Goal: Information Seeking & Learning: Compare options

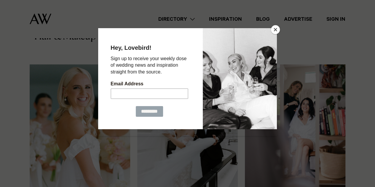
scroll to position [358, 0]
click at [276, 32] on button "Close" at bounding box center [275, 29] width 9 height 9
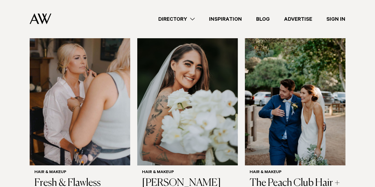
scroll to position [958, 0]
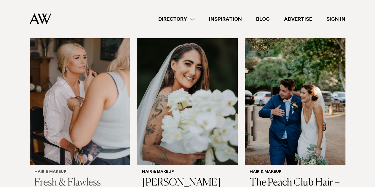
click at [61, 177] on h3 "Fresh & Flawless" at bounding box center [79, 183] width 91 height 12
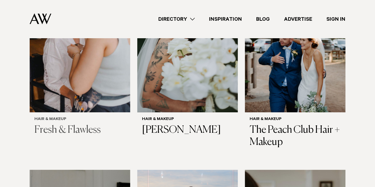
scroll to position [1011, 0]
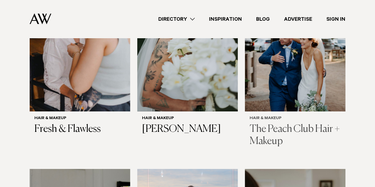
click at [276, 123] on h3 "The Peach Club Hair + Makeup" at bounding box center [295, 135] width 91 height 24
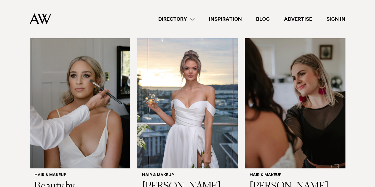
scroll to position [1145, 0]
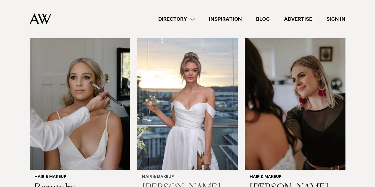
click at [187, 183] on h3 "[PERSON_NAME]" at bounding box center [187, 189] width 91 height 12
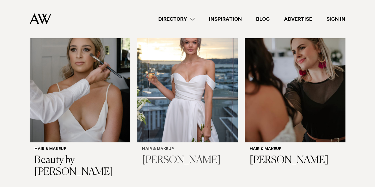
scroll to position [1174, 0]
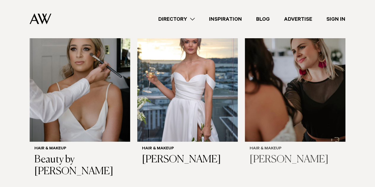
click at [272, 154] on h3 "[PERSON_NAME]" at bounding box center [295, 160] width 91 height 12
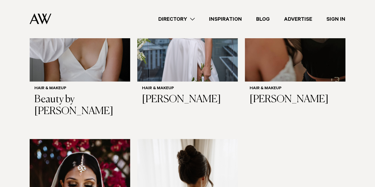
scroll to position [1234, 0]
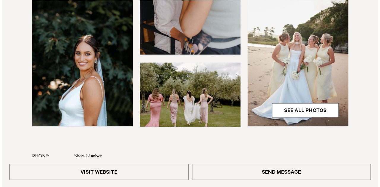
scroll to position [188, 0]
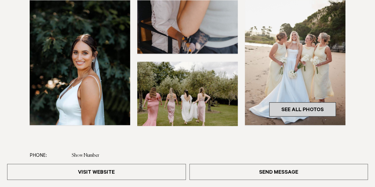
click at [303, 108] on link "See All Photos" at bounding box center [302, 109] width 67 height 14
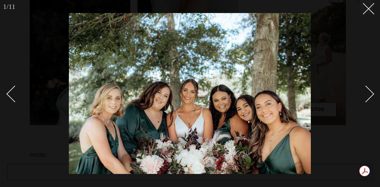
click at [364, 100] on div "Next slide" at bounding box center [365, 93] width 17 height 17
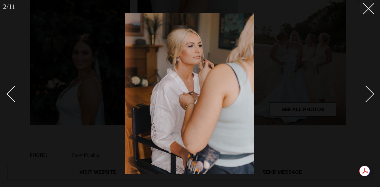
click at [10, 102] on link at bounding box center [17, 94] width 21 height 30
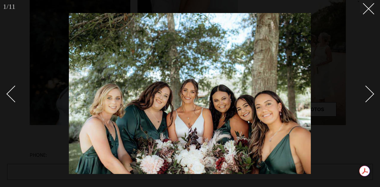
click at [372, 104] on link at bounding box center [362, 94] width 21 height 30
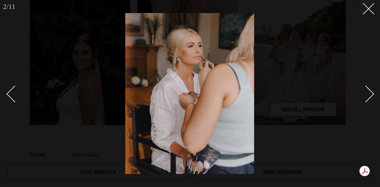
click at [372, 104] on link at bounding box center [362, 94] width 21 height 30
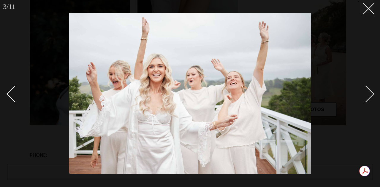
click at [372, 104] on link at bounding box center [362, 94] width 21 height 30
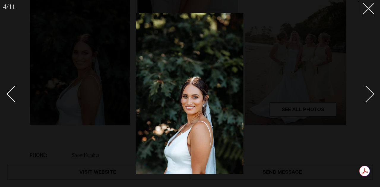
click at [372, 104] on link at bounding box center [362, 94] width 21 height 30
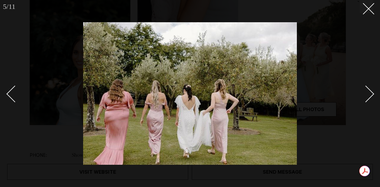
click at [372, 104] on link at bounding box center [362, 94] width 21 height 30
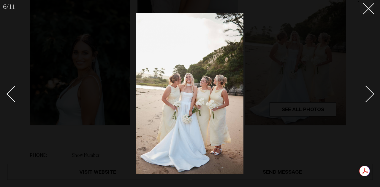
click at [372, 104] on link at bounding box center [362, 94] width 21 height 30
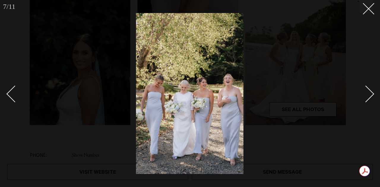
click at [372, 104] on link at bounding box center [362, 94] width 21 height 30
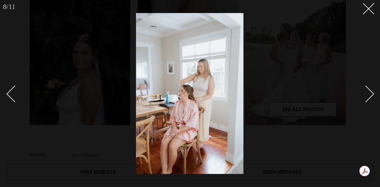
click at [372, 104] on link at bounding box center [362, 94] width 21 height 30
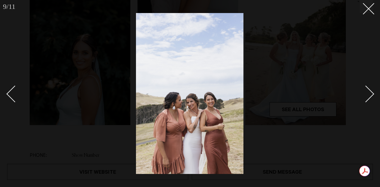
click at [372, 104] on link at bounding box center [362, 94] width 21 height 30
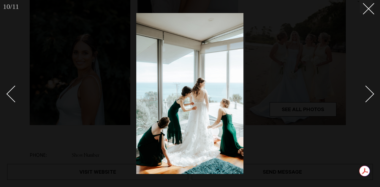
click at [372, 104] on link at bounding box center [362, 94] width 21 height 30
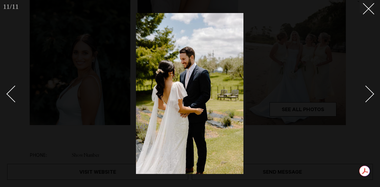
click at [372, 104] on link at bounding box center [362, 94] width 21 height 30
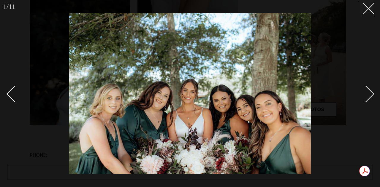
click at [372, 104] on link at bounding box center [362, 94] width 21 height 30
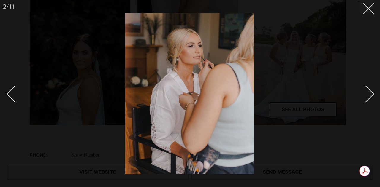
click at [367, 93] on div "Next slide" at bounding box center [365, 93] width 17 height 17
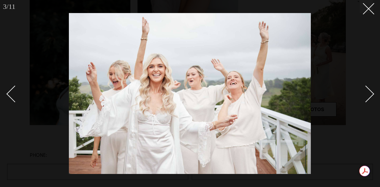
click at [367, 93] on div "Next slide" at bounding box center [365, 93] width 17 height 17
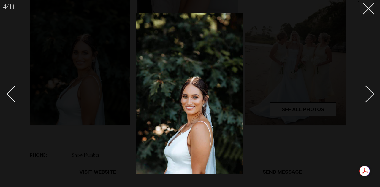
click at [367, 93] on div "Next slide" at bounding box center [365, 93] width 17 height 17
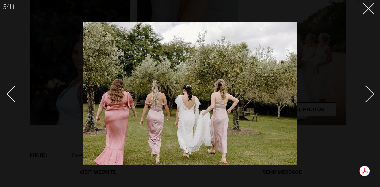
click at [367, 93] on div "Next slide" at bounding box center [365, 93] width 17 height 17
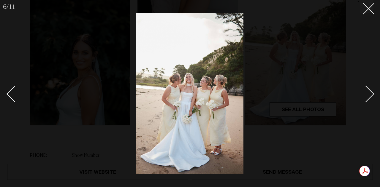
click at [367, 93] on div "Next slide" at bounding box center [365, 93] width 17 height 17
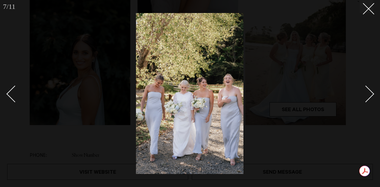
click at [367, 93] on div "Next slide" at bounding box center [365, 93] width 17 height 17
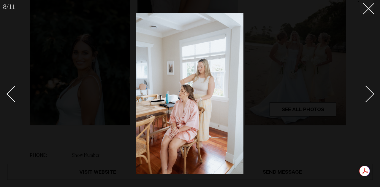
click at [367, 93] on div "Next slide" at bounding box center [365, 93] width 17 height 17
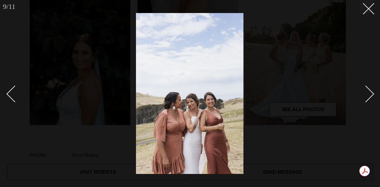
click at [367, 93] on div "Next slide" at bounding box center [365, 93] width 17 height 17
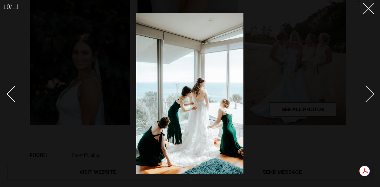
click at [367, 93] on div "Next slide" at bounding box center [365, 93] width 17 height 17
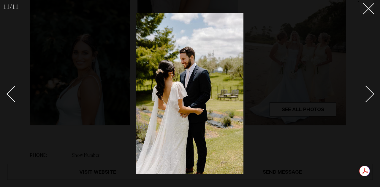
click at [367, 93] on div "Next slide" at bounding box center [365, 93] width 17 height 17
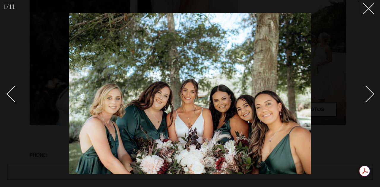
click at [367, 93] on div "Next slide" at bounding box center [365, 93] width 17 height 17
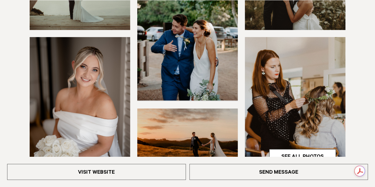
scroll to position [193, 0]
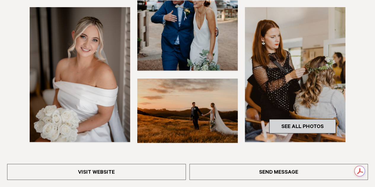
click at [291, 126] on link "See All Photos" at bounding box center [302, 126] width 67 height 14
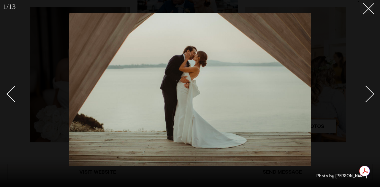
click at [368, 94] on div "Next slide" at bounding box center [365, 93] width 17 height 17
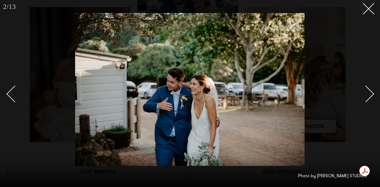
click at [368, 94] on div "Next slide" at bounding box center [365, 93] width 17 height 17
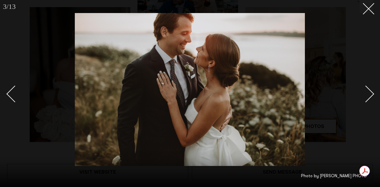
click at [368, 94] on div "Next slide" at bounding box center [365, 93] width 17 height 17
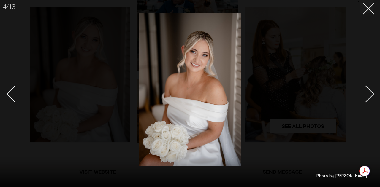
click at [368, 94] on div "Next slide" at bounding box center [365, 93] width 17 height 17
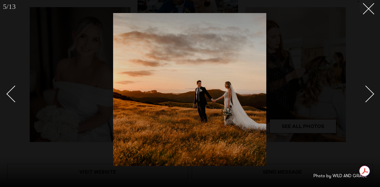
click at [368, 94] on div "Next slide" at bounding box center [365, 93] width 17 height 17
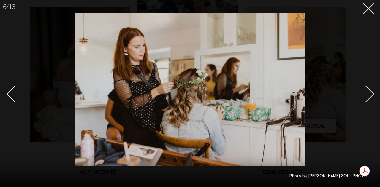
click at [368, 94] on div "Next slide" at bounding box center [365, 93] width 17 height 17
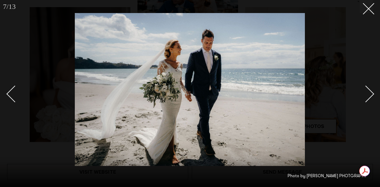
click at [368, 94] on div "Next slide" at bounding box center [365, 93] width 17 height 17
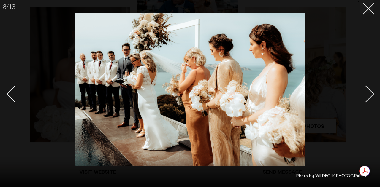
click at [368, 94] on div "Next slide" at bounding box center [365, 93] width 17 height 17
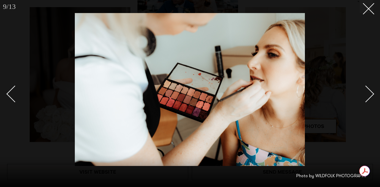
click at [368, 94] on div "Next slide" at bounding box center [365, 93] width 17 height 17
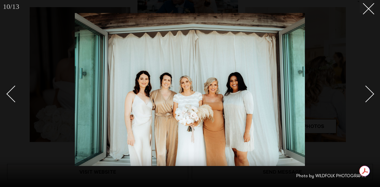
click at [368, 94] on div "Next slide" at bounding box center [365, 93] width 17 height 17
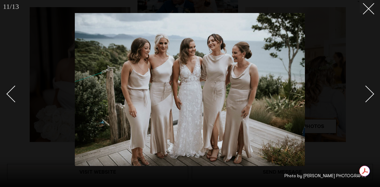
click at [368, 94] on div "Next slide" at bounding box center [365, 93] width 17 height 17
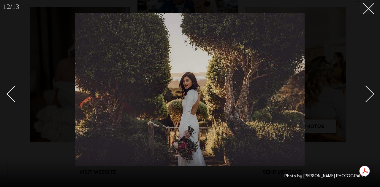
click at [368, 94] on div "Next slide" at bounding box center [365, 93] width 17 height 17
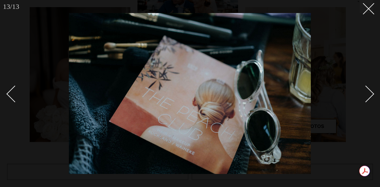
click at [368, 94] on div "Next slide" at bounding box center [365, 93] width 17 height 17
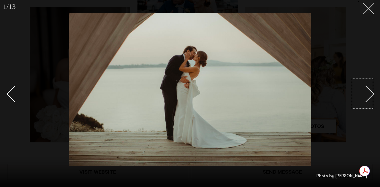
click at [365, 10] on button at bounding box center [366, 6] width 13 height 13
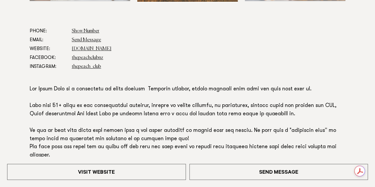
scroll to position [356, 0]
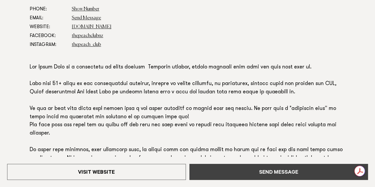
click at [239, 167] on link "Send Message" at bounding box center [279, 172] width 179 height 16
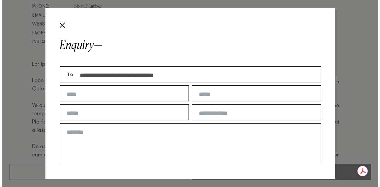
scroll to position [359, 0]
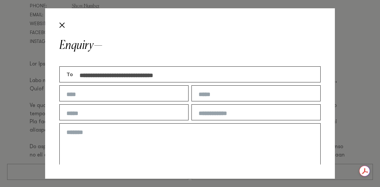
click at [131, 95] on input "text" at bounding box center [123, 93] width 129 height 16
type input "**********"
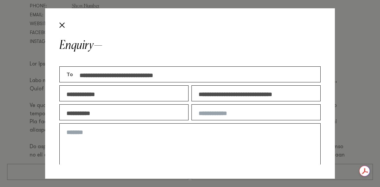
click at [226, 96] on input "**********" at bounding box center [255, 93] width 129 height 16
type input "**********"
click at [231, 112] on input "text" at bounding box center [255, 112] width 129 height 16
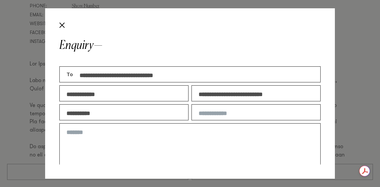
type input "********"
click at [217, 134] on textarea at bounding box center [189, 145] width 261 height 45
paste textarea "**********"
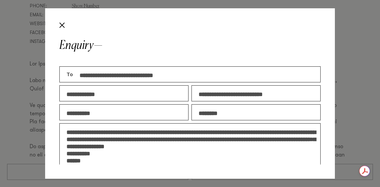
scroll to position [46, 0]
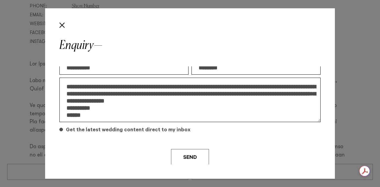
type textarea "**********"
click at [61, 130] on span at bounding box center [61, 130] width 4 height 4
click at [181, 157] on button "Send" at bounding box center [190, 157] width 38 height 16
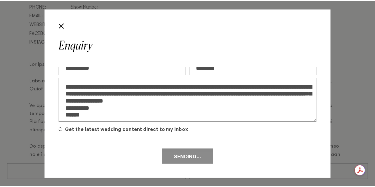
scroll to position [0, 0]
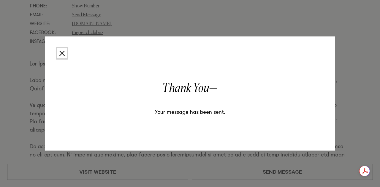
click at [64, 57] on button "Close" at bounding box center [62, 53] width 10 height 10
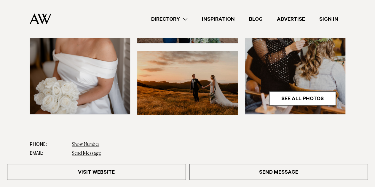
scroll to position [220, 0]
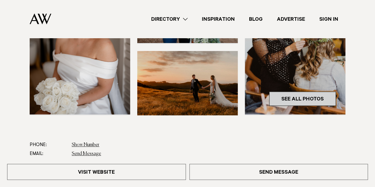
click at [302, 99] on link "See All Photos" at bounding box center [302, 99] width 67 height 14
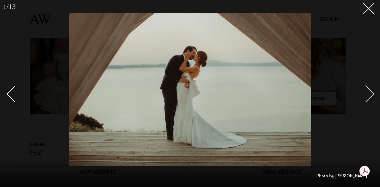
click at [372, 93] on div "Next slide" at bounding box center [365, 93] width 17 height 17
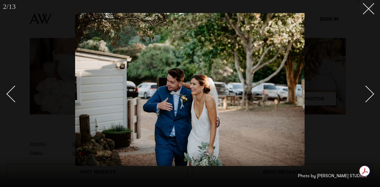
click at [372, 93] on div "Next slide" at bounding box center [365, 93] width 17 height 17
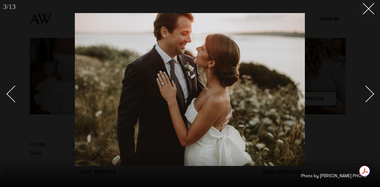
click at [372, 93] on div "Next slide" at bounding box center [365, 93] width 17 height 17
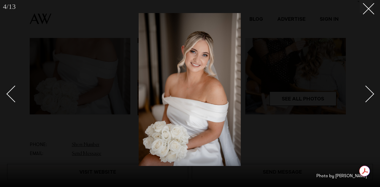
click at [372, 93] on div "Next slide" at bounding box center [365, 93] width 17 height 17
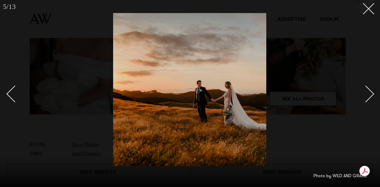
click at [372, 93] on div "Next slide" at bounding box center [365, 93] width 17 height 17
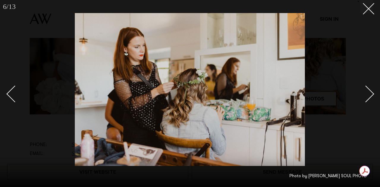
click at [372, 93] on div "Next slide" at bounding box center [365, 93] width 17 height 17
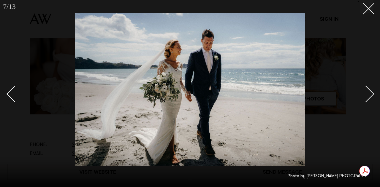
click at [372, 93] on div "Next slide" at bounding box center [365, 93] width 17 height 17
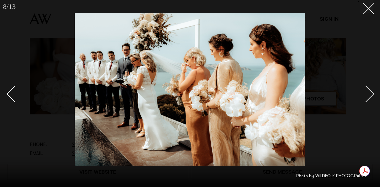
click at [372, 93] on div "Next slide" at bounding box center [365, 93] width 17 height 17
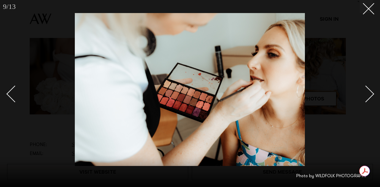
click at [372, 93] on div "Next slide" at bounding box center [365, 93] width 17 height 17
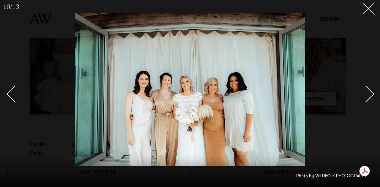
click at [374, 100] on div at bounding box center [190, 93] width 380 height 187
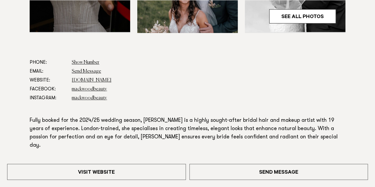
scroll to position [282, 0]
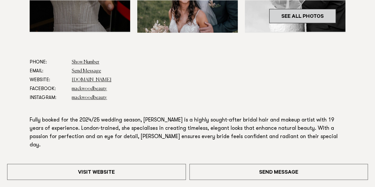
click at [292, 19] on link "See All Photos" at bounding box center [302, 16] width 67 height 14
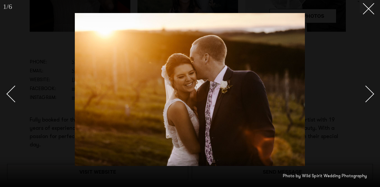
click at [369, 91] on div "Next slide" at bounding box center [365, 93] width 17 height 17
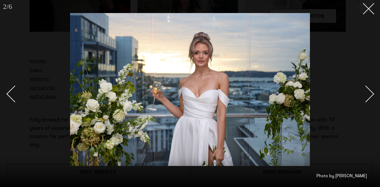
click at [369, 91] on div "Next slide" at bounding box center [365, 93] width 17 height 17
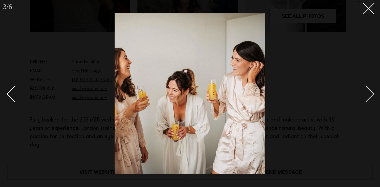
click at [369, 91] on div "Next slide" at bounding box center [365, 93] width 17 height 17
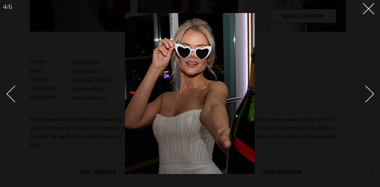
click at [369, 91] on div "Next slide" at bounding box center [365, 93] width 17 height 17
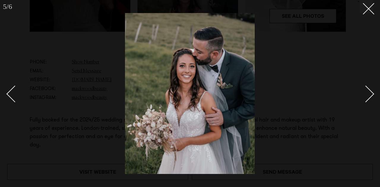
click at [369, 91] on div "Next slide" at bounding box center [365, 93] width 17 height 17
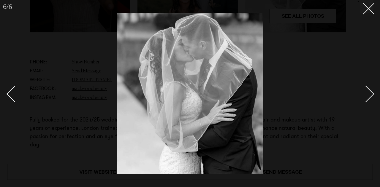
click at [369, 91] on div "Next slide" at bounding box center [365, 93] width 17 height 17
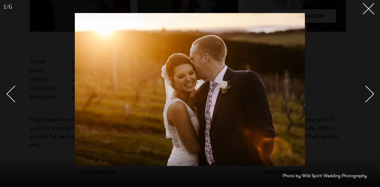
click at [369, 91] on div "Next slide" at bounding box center [365, 93] width 17 height 17
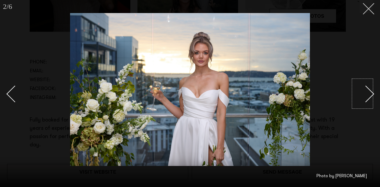
click at [367, 10] on line at bounding box center [368, 8] width 11 height 11
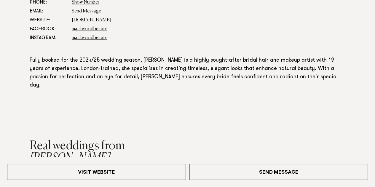
scroll to position [342, 0]
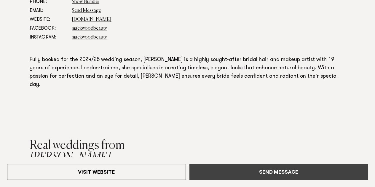
click at [278, 170] on link "Send Message" at bounding box center [279, 172] width 179 height 16
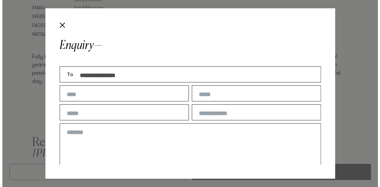
scroll to position [345, 0]
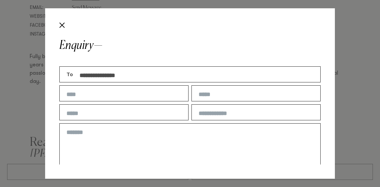
click at [114, 139] on textarea at bounding box center [189, 145] width 261 height 45
paste textarea "**********"
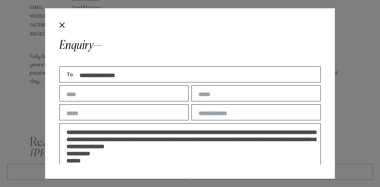
type textarea "**********"
click at [91, 96] on input "text" at bounding box center [123, 93] width 129 height 16
type input "**********"
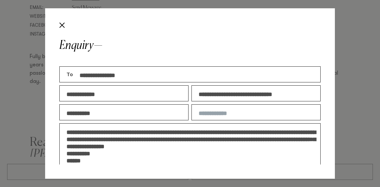
click at [236, 99] on input "**********" at bounding box center [255, 93] width 129 height 16
type input "**********"
click at [228, 116] on input "text" at bounding box center [255, 112] width 129 height 16
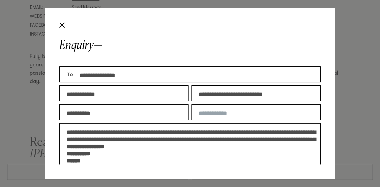
type input "********"
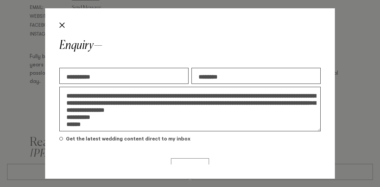
scroll to position [46, 0]
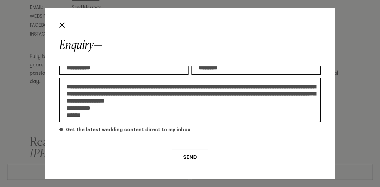
click at [60, 130] on span at bounding box center [61, 130] width 4 height 4
click at [183, 153] on button "Send" at bounding box center [190, 157] width 38 height 16
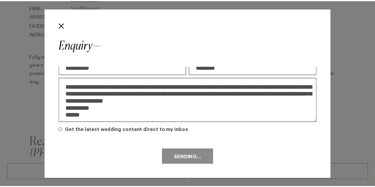
scroll to position [0, 0]
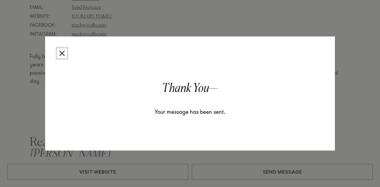
click at [64, 57] on button "Close" at bounding box center [62, 53] width 10 height 10
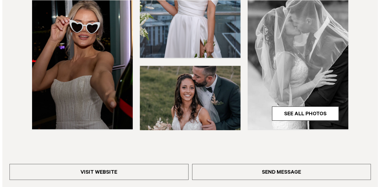
scroll to position [188, 0]
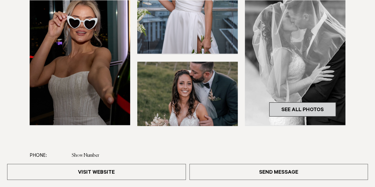
click at [293, 113] on link "See All Photos" at bounding box center [302, 109] width 67 height 14
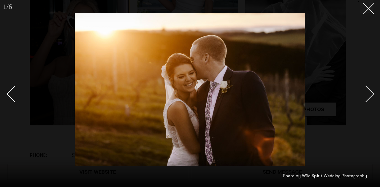
click at [368, 100] on div "Next slide" at bounding box center [365, 93] width 17 height 17
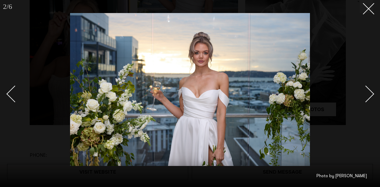
click at [368, 100] on div "Next slide" at bounding box center [365, 93] width 17 height 17
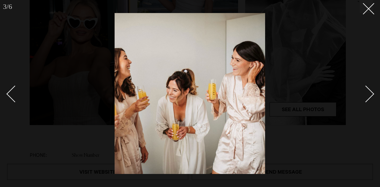
click at [368, 100] on div "Next slide" at bounding box center [365, 93] width 17 height 17
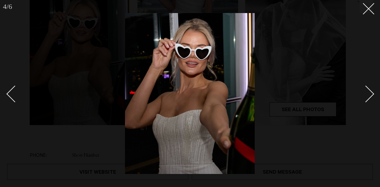
click at [368, 100] on div "Next slide" at bounding box center [365, 93] width 17 height 17
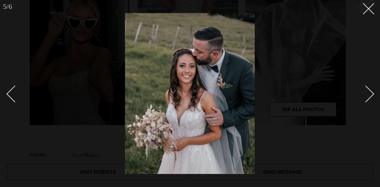
click at [368, 100] on div "Next slide" at bounding box center [365, 93] width 17 height 17
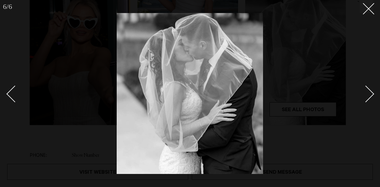
click at [368, 100] on div "Next slide" at bounding box center [365, 93] width 17 height 17
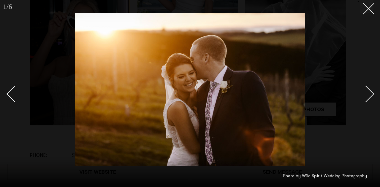
click at [368, 100] on div "Next slide" at bounding box center [365, 93] width 17 height 17
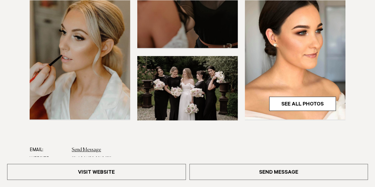
scroll to position [207, 0]
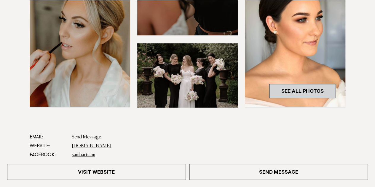
click at [309, 86] on link "See All Photos" at bounding box center [302, 91] width 67 height 14
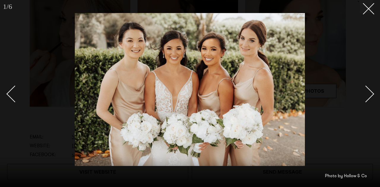
click at [370, 93] on div "Next slide" at bounding box center [365, 93] width 17 height 17
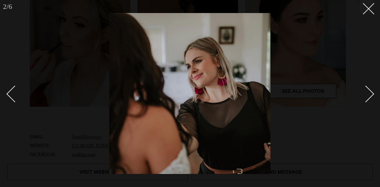
click at [370, 93] on div "Next slide" at bounding box center [365, 93] width 17 height 17
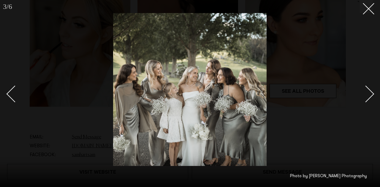
click at [370, 93] on div "Next slide" at bounding box center [365, 93] width 17 height 17
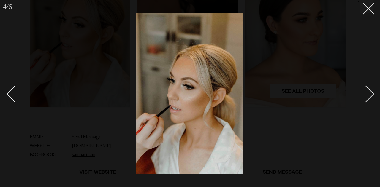
click at [370, 93] on div "Next slide" at bounding box center [365, 93] width 17 height 17
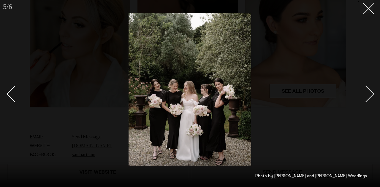
click at [370, 93] on div "Next slide" at bounding box center [365, 93] width 17 height 17
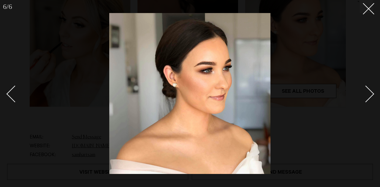
click at [370, 93] on div "Next slide" at bounding box center [365, 93] width 17 height 17
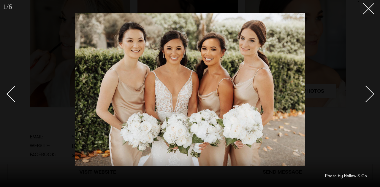
click at [370, 93] on div "Next slide" at bounding box center [365, 93] width 17 height 17
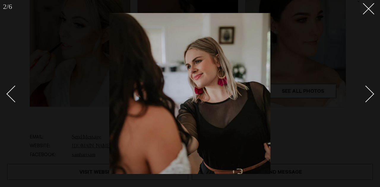
click at [370, 93] on div "Next slide" at bounding box center [365, 93] width 17 height 17
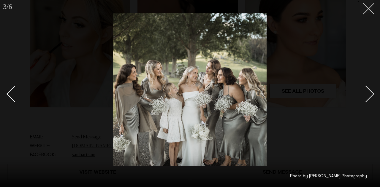
click at [369, 9] on line at bounding box center [368, 8] width 11 height 11
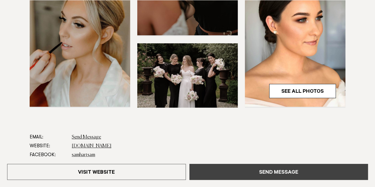
click at [210, 170] on link "Send Message" at bounding box center [279, 172] width 179 height 16
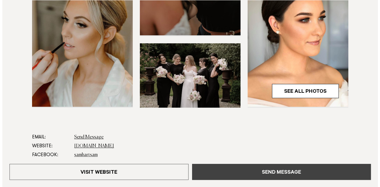
scroll to position [207, 0]
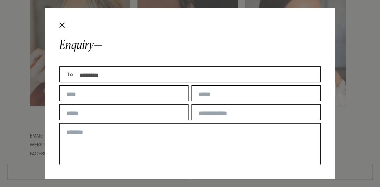
click at [116, 97] on input "text" at bounding box center [123, 93] width 129 height 16
type input "******"
click at [199, 92] on input "text" at bounding box center [255, 93] width 129 height 16
type input "*****"
click at [137, 110] on input "text" at bounding box center [123, 112] width 129 height 16
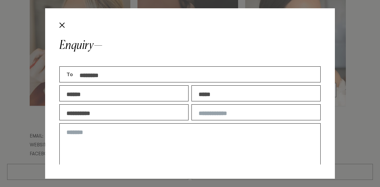
type input "**********"
click at [208, 116] on input "text" at bounding box center [255, 112] width 129 height 16
type input "********"
click at [195, 144] on textarea at bounding box center [189, 145] width 261 height 45
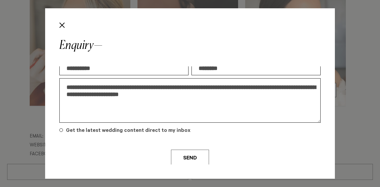
scroll to position [46, 0]
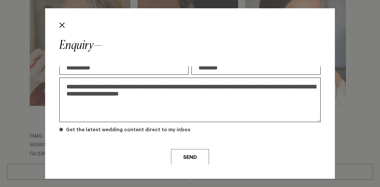
click at [62, 131] on label "Get the latest wedding content direct to my inbox" at bounding box center [189, 133] width 261 height 13
click at [137, 97] on textarea "**********" at bounding box center [189, 100] width 261 height 45
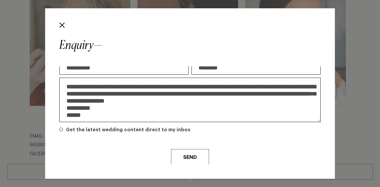
drag, startPoint x: 87, startPoint y: 115, endPoint x: 62, endPoint y: 83, distance: 40.4
click at [62, 83] on textarea "**********" at bounding box center [189, 100] width 261 height 45
type textarea "**********"
click at [189, 162] on button "Send" at bounding box center [190, 157] width 38 height 16
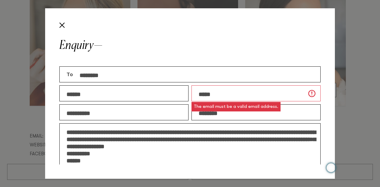
click at [223, 99] on input "*****" at bounding box center [255, 93] width 129 height 16
click at [204, 94] on input "*****" at bounding box center [255, 93] width 129 height 16
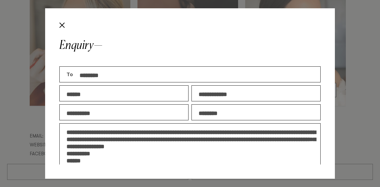
type input "**********"
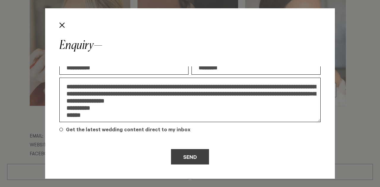
click at [185, 155] on button "Send" at bounding box center [190, 157] width 38 height 16
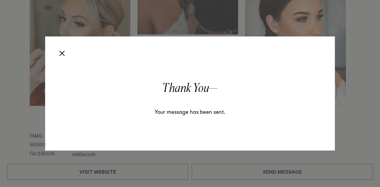
scroll to position [0, 0]
click at [62, 54] on button "Close" at bounding box center [62, 53] width 10 height 10
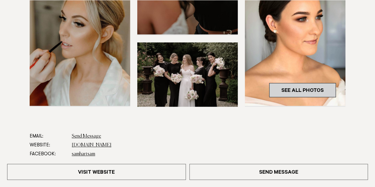
click at [304, 84] on link "See All Photos" at bounding box center [302, 90] width 67 height 14
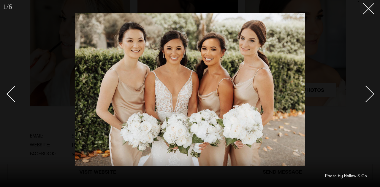
click at [370, 95] on div "Next slide" at bounding box center [365, 93] width 17 height 17
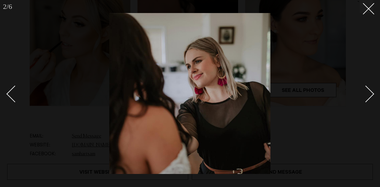
click at [370, 95] on div "Next slide" at bounding box center [365, 93] width 17 height 17
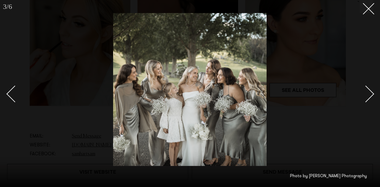
click at [370, 95] on div "Next slide" at bounding box center [365, 93] width 17 height 17
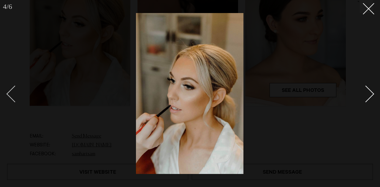
click at [7, 93] on div "Previous slide" at bounding box center [15, 93] width 17 height 17
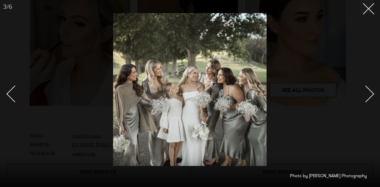
click at [372, 91] on link at bounding box center [362, 94] width 21 height 30
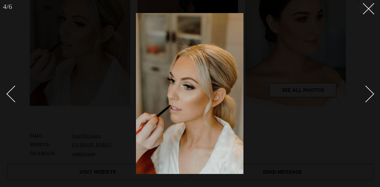
click at [372, 91] on link at bounding box center [362, 94] width 21 height 30
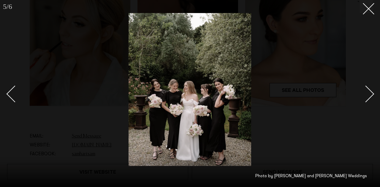
click at [372, 91] on link at bounding box center [362, 94] width 21 height 30
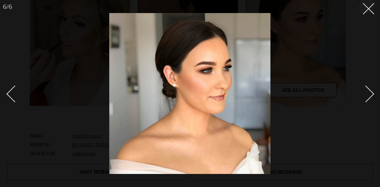
click at [372, 91] on link at bounding box center [362, 94] width 21 height 30
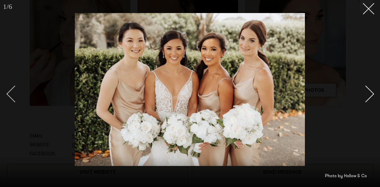
click at [14, 95] on div "Previous slide" at bounding box center [15, 93] width 17 height 17
